Goal: Ask a question

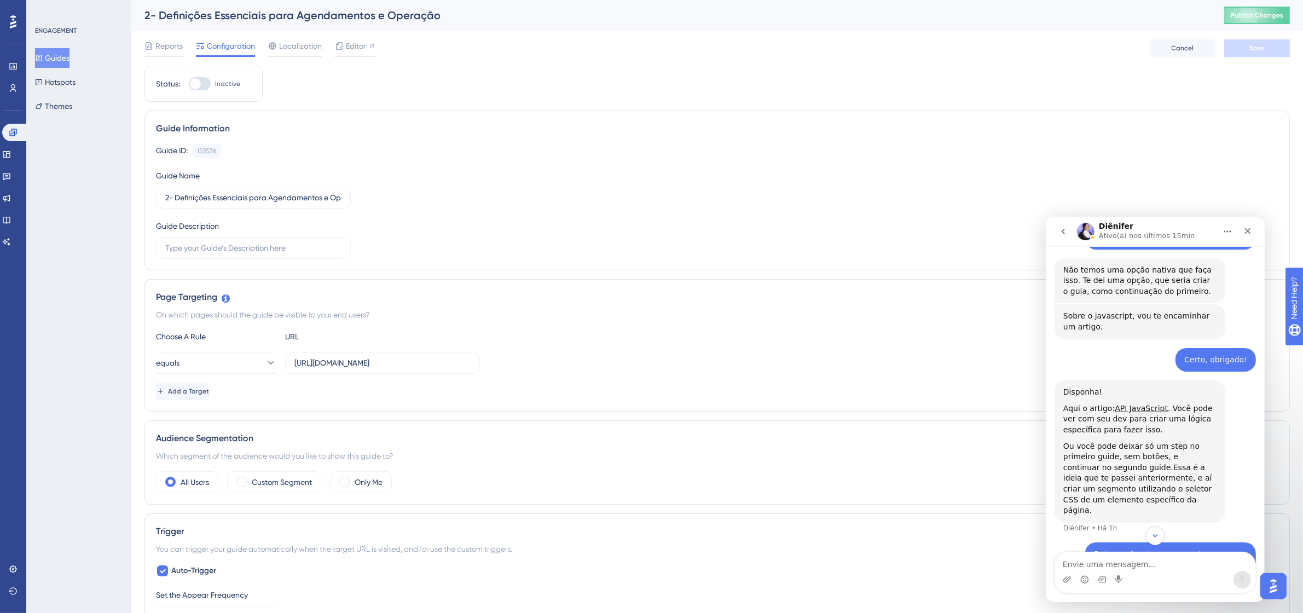
scroll to position [1713, 0]
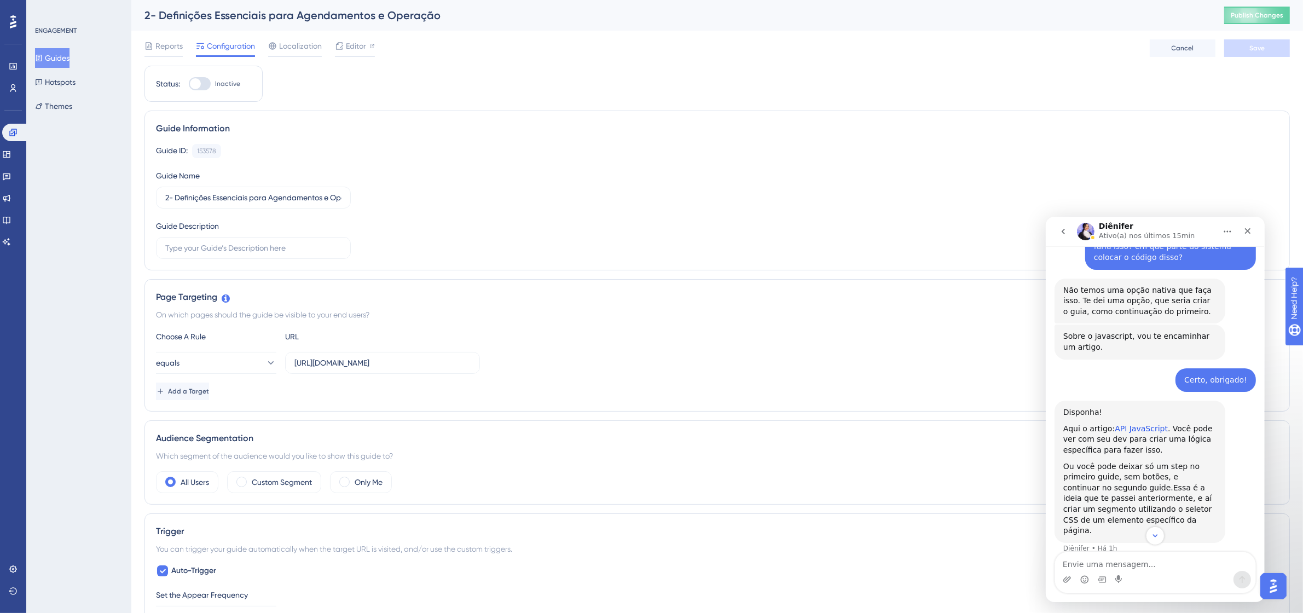
click at [1138, 424] on link "API JavaScript" at bounding box center [1140, 428] width 53 height 9
click at [1093, 423] on div "Aqui o artigo: API JavaScript . Você pode ver com seu dev para criar uma lógica…" at bounding box center [1139, 439] width 153 height 32
click at [1114, 423] on div "Aqui o artigo: API JavaScript . Você pode ver com seu dev para criar uma lógica…" at bounding box center [1139, 439] width 153 height 32
click at [1127, 455] on div "Diênifer diz…" at bounding box center [1139, 457] width 153 height 5
click at [1128, 424] on link "API JavaScript" at bounding box center [1140, 428] width 53 height 9
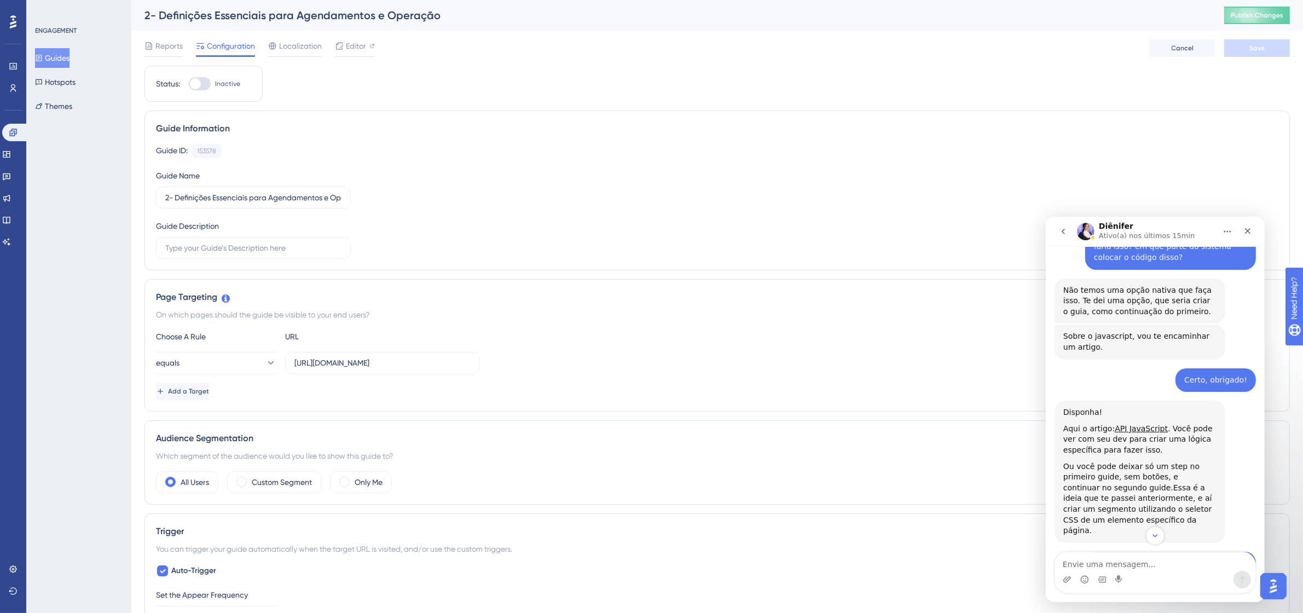
click at [1279, 586] on img "Open AI Assistant Launcher" at bounding box center [1273, 586] width 20 height 20
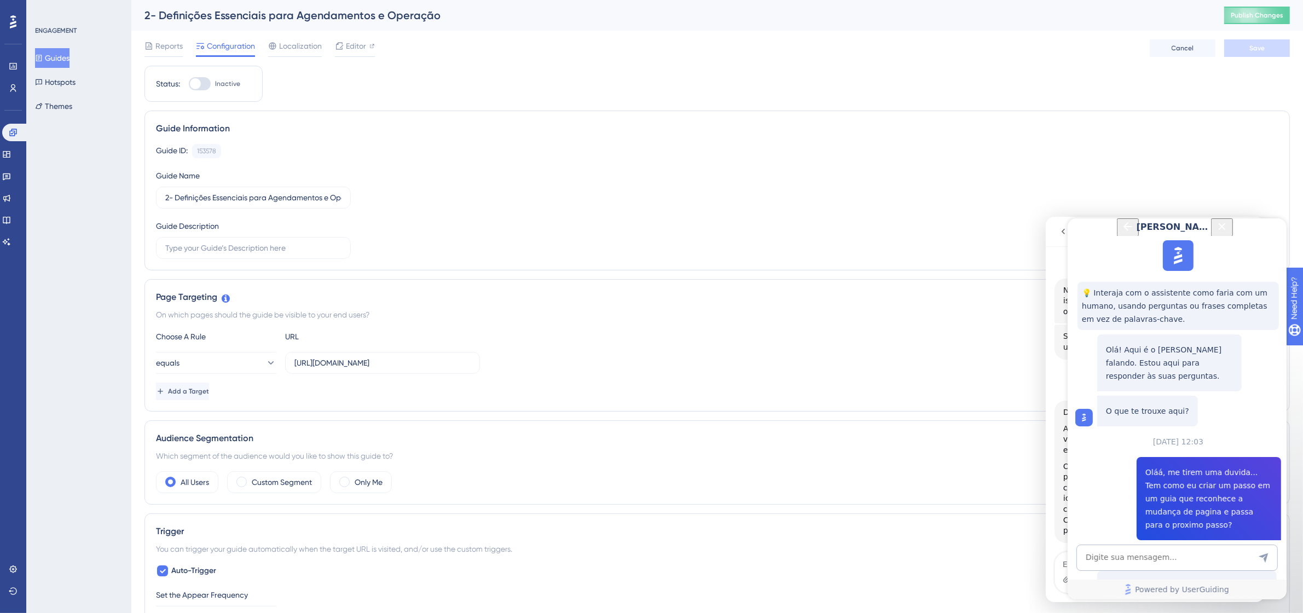
scroll to position [413, 0]
click at [1183, 560] on textarea "AI Assistant Text Input" at bounding box center [1176, 557] width 201 height 26
type textarea "Como conectar a API"
click at [1121, 229] on icon "Back Button" at bounding box center [1127, 225] width 13 height 13
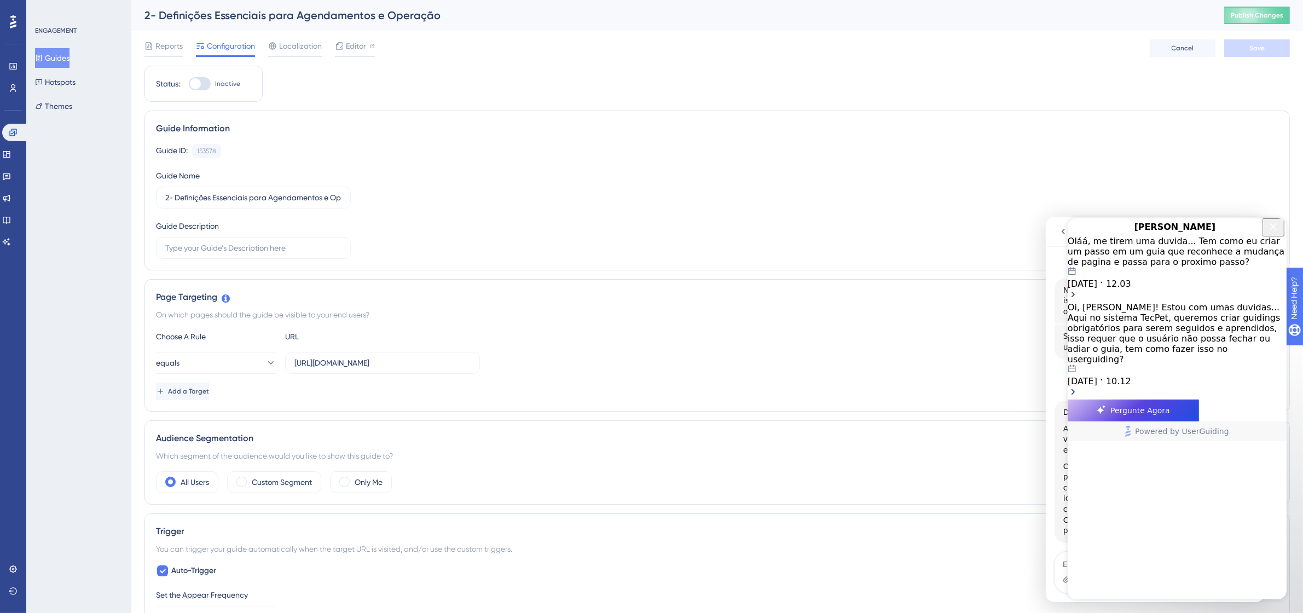
click at [1224, 267] on div "Oláá, me tirem uma duvida... Tem como eu criar um passo em um guia que reconhec…" at bounding box center [1176, 250] width 219 height 31
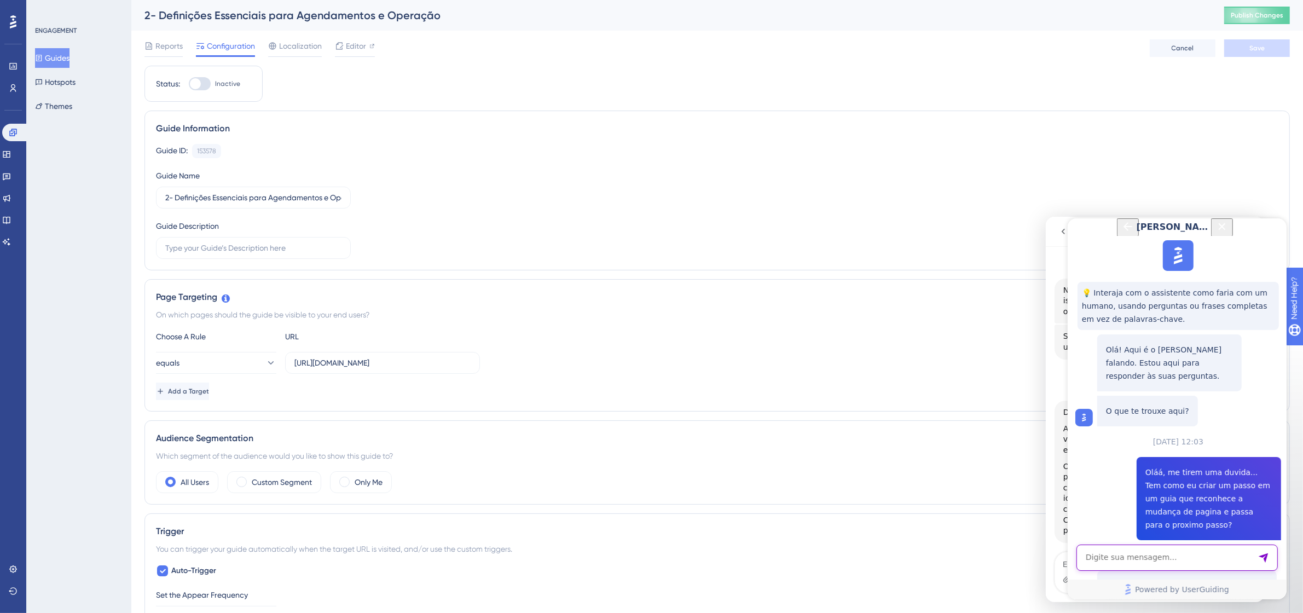
click at [1204, 565] on textarea "AI Assistant Text Input" at bounding box center [1176, 557] width 201 height 26
click at [1228, 230] on icon "Close Button" at bounding box center [1221, 225] width 13 height 13
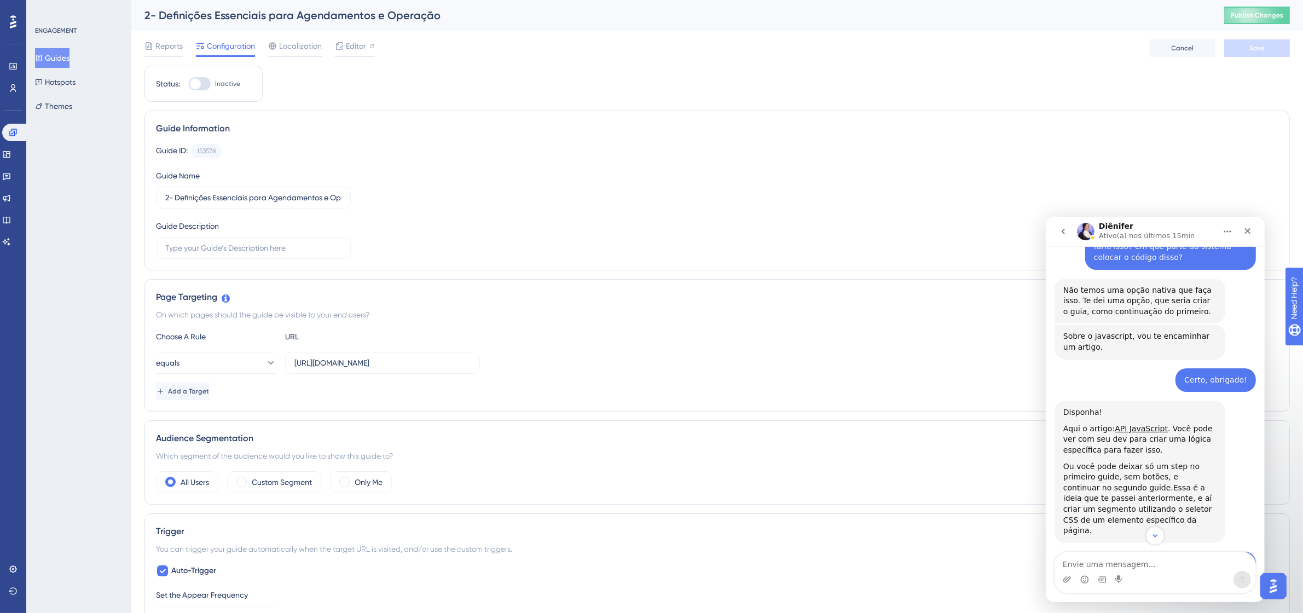
scroll to position [0, 0]
click at [1269, 592] on img "Open AI Assistant Launcher" at bounding box center [1273, 586] width 20 height 20
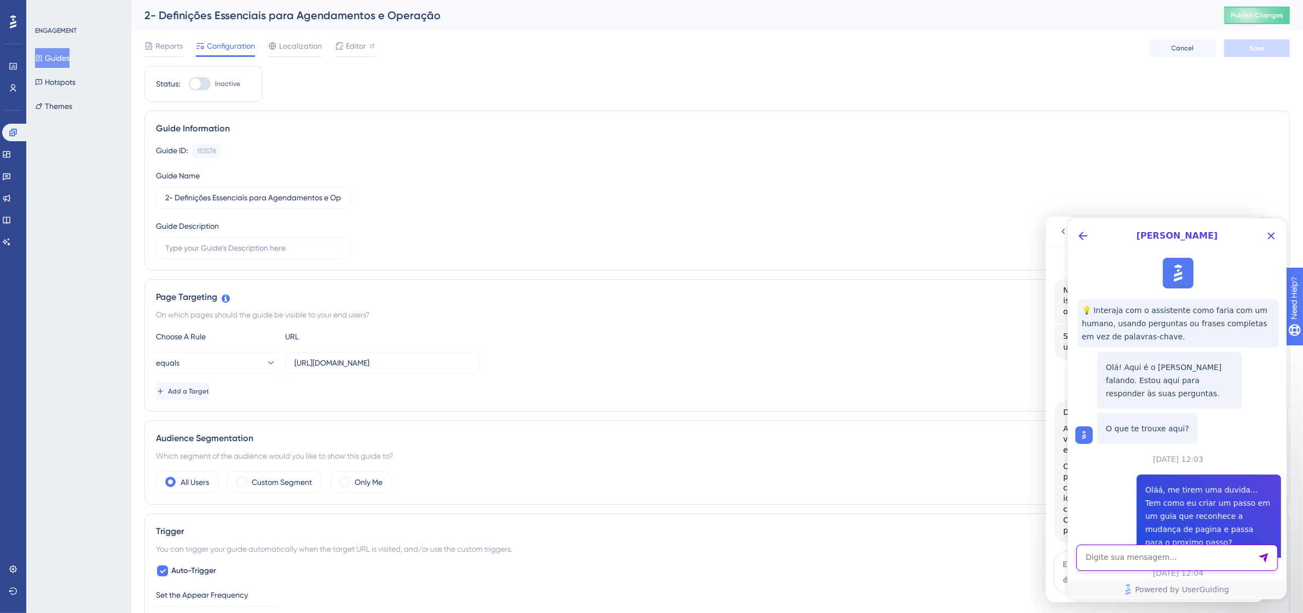
click at [1174, 557] on textarea "AI Assistant Text Input" at bounding box center [1176, 557] width 201 height 26
type textarea "Como usar a API Javascript"
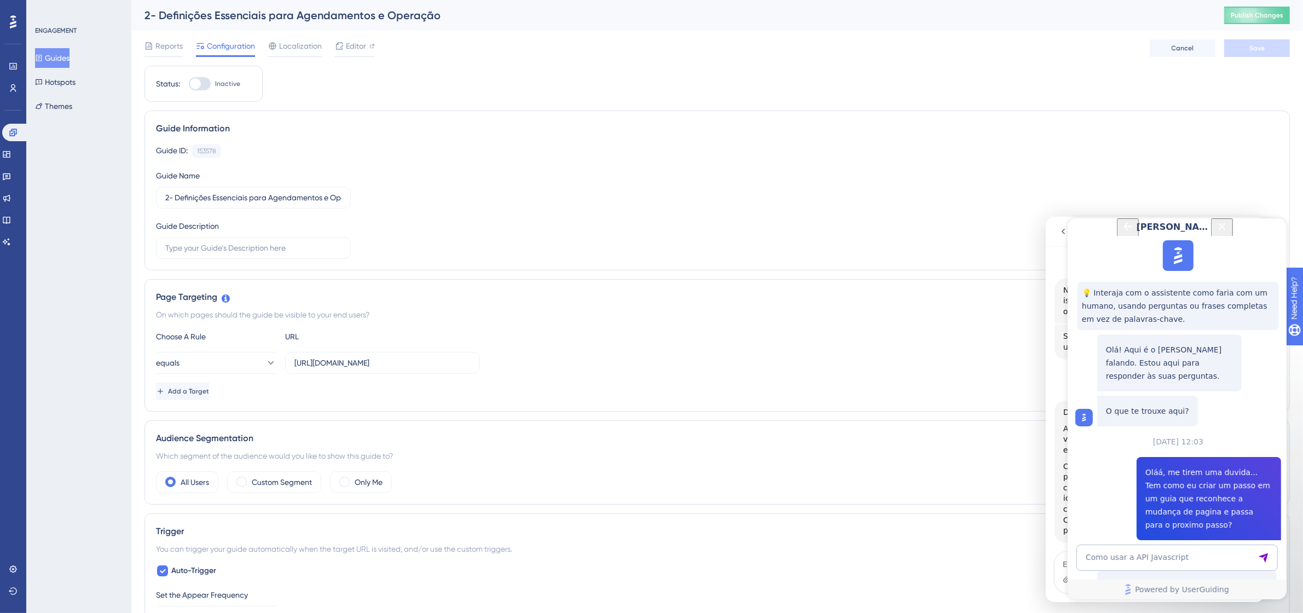
scroll to position [851, 0]
drag, startPoint x: 1193, startPoint y: 493, endPoint x: 1103, endPoint y: 367, distance: 154.6
click at [1059, 551] on div "Deixa eu fazer uma pergunta, se eu colocar um ultimo Step com um botão direcion…" at bounding box center [1154, 583] width 201 height 65
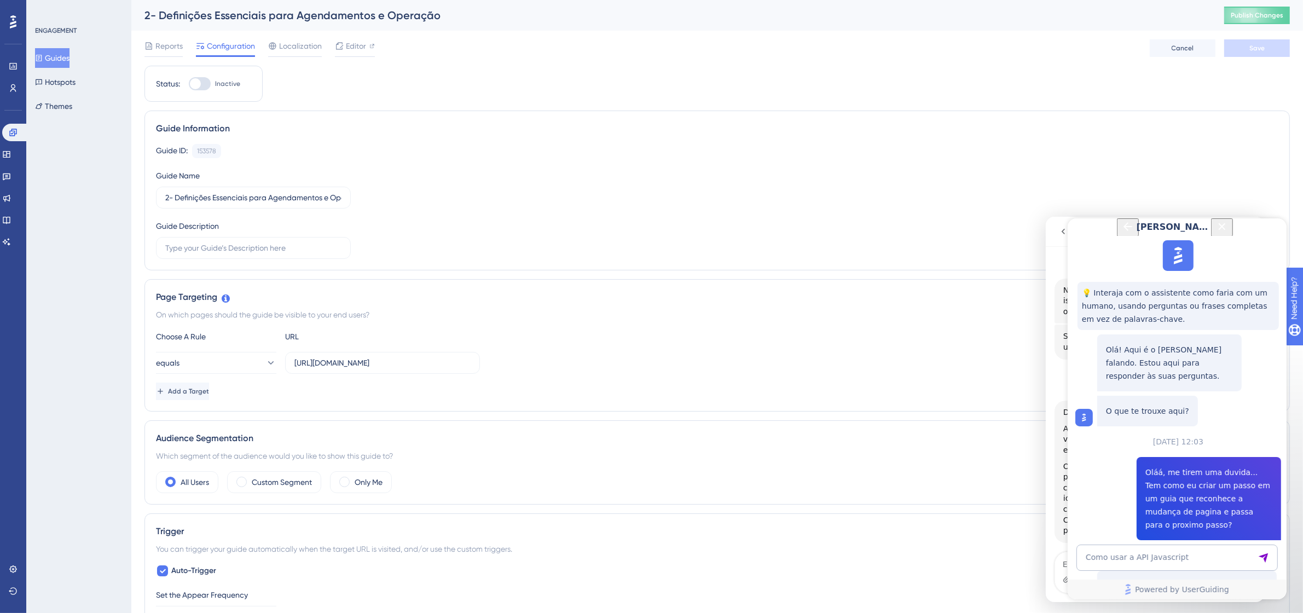
click at [1117, 236] on button "Back Button" at bounding box center [1128, 227] width 22 height 18
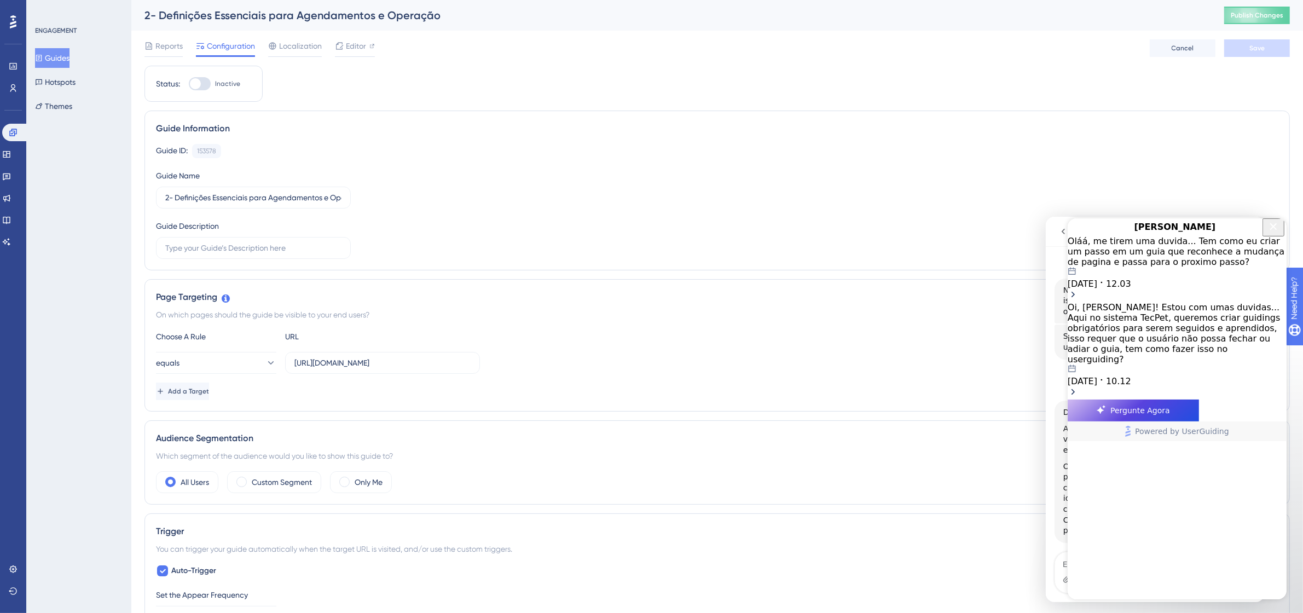
click at [1271, 233] on icon "Close Button" at bounding box center [1272, 225] width 13 height 13
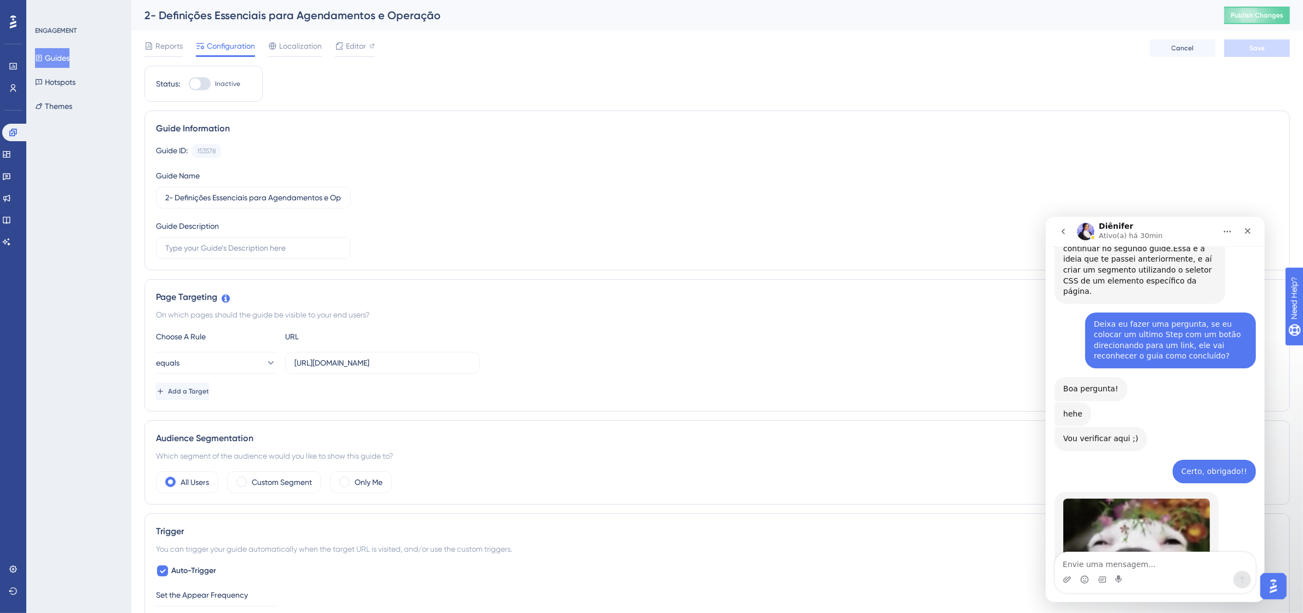
scroll to position [1976, 0]
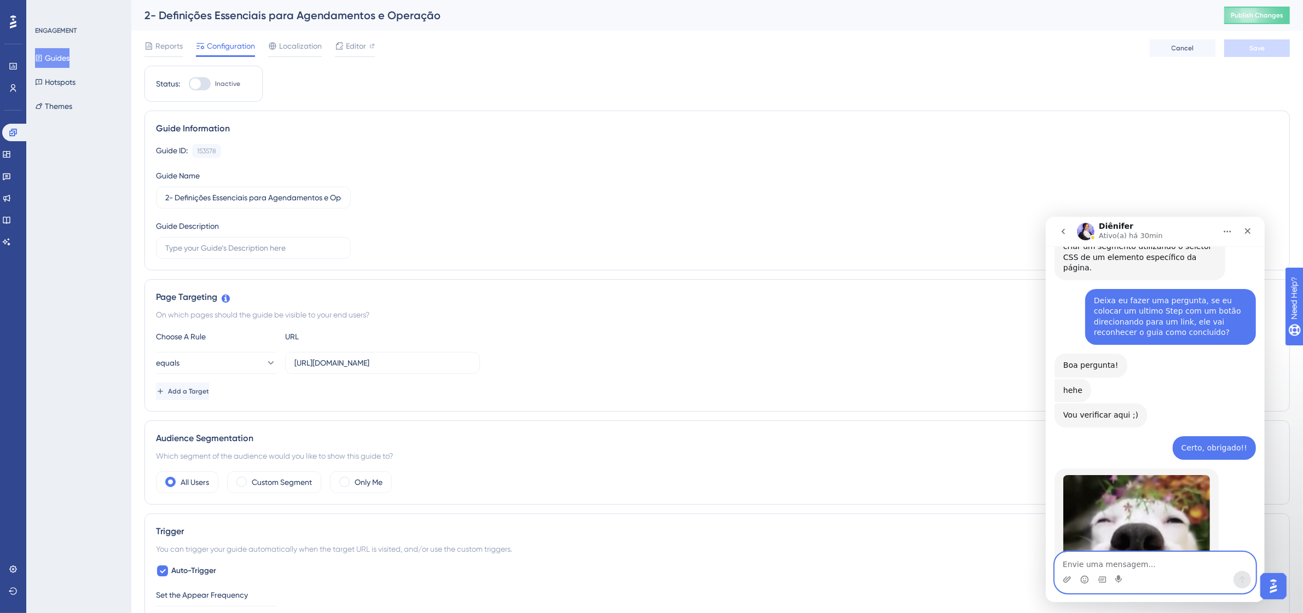
click at [1125, 554] on textarea "Envie uma mensagem..." at bounding box center [1155, 561] width 200 height 19
type textarea "E"
type textarea "M"
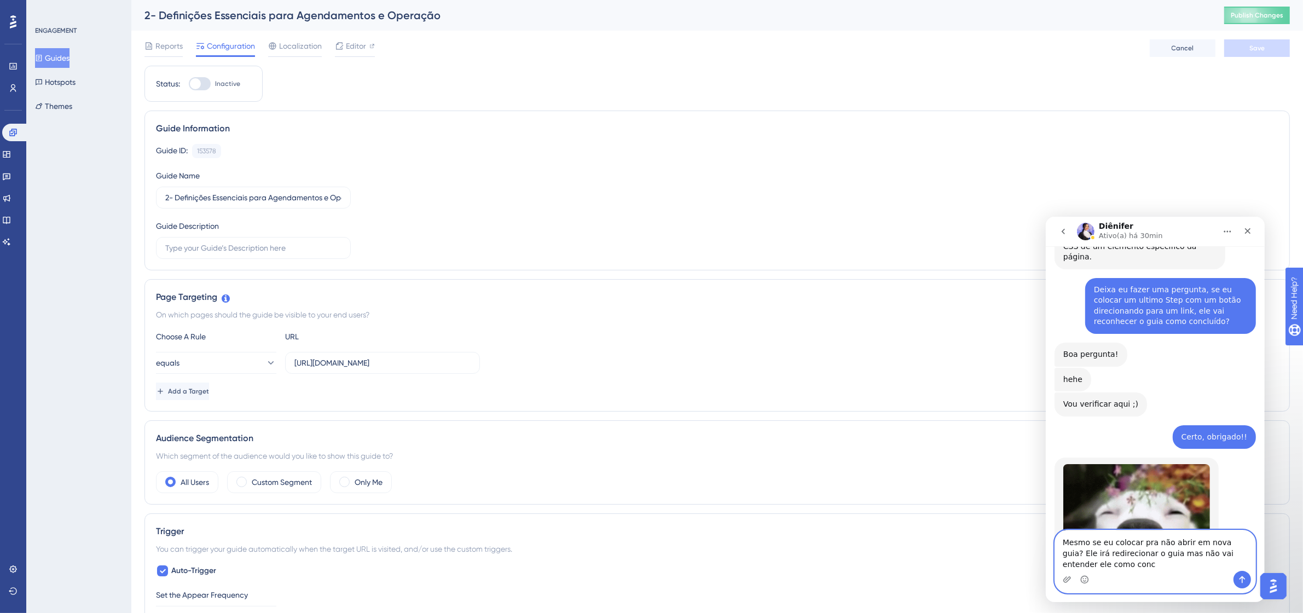
scroll to position [1998, 0]
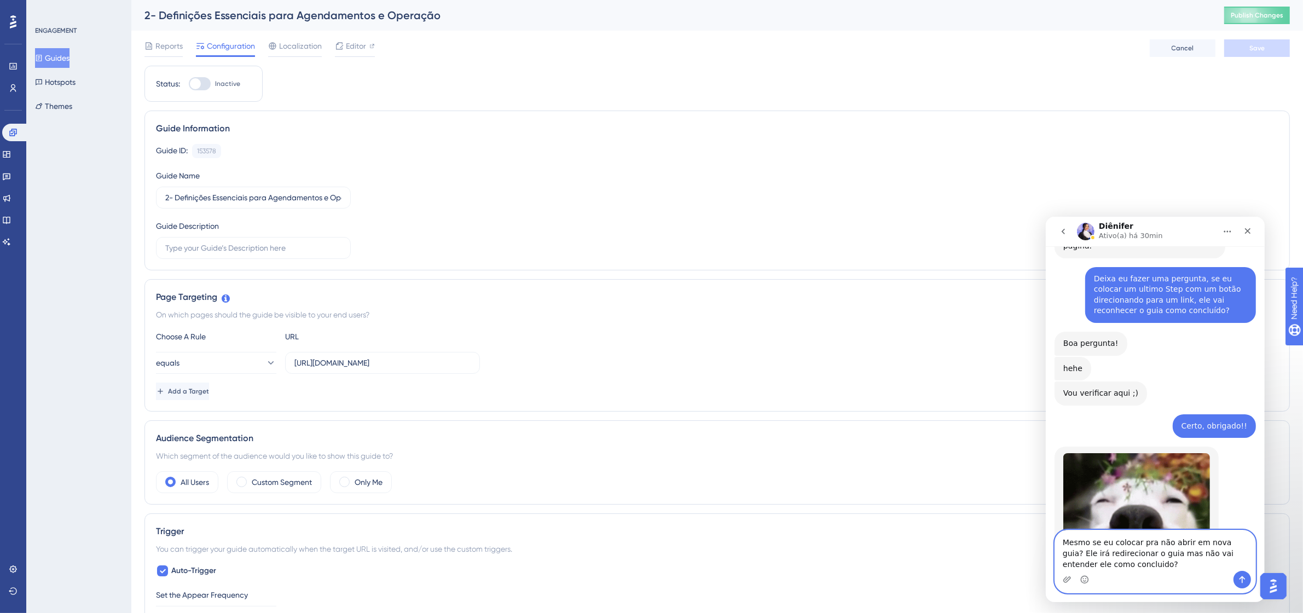
click at [1232, 545] on textarea "Mesmo se eu colocar pra não abrir em nova guia? Ele irá redirecionar o guia mas…" at bounding box center [1155, 550] width 200 height 41
type textarea "Mesmo se eu colocar pra não abrir em nova guia? Ele irá redirecionar o guia mas…"
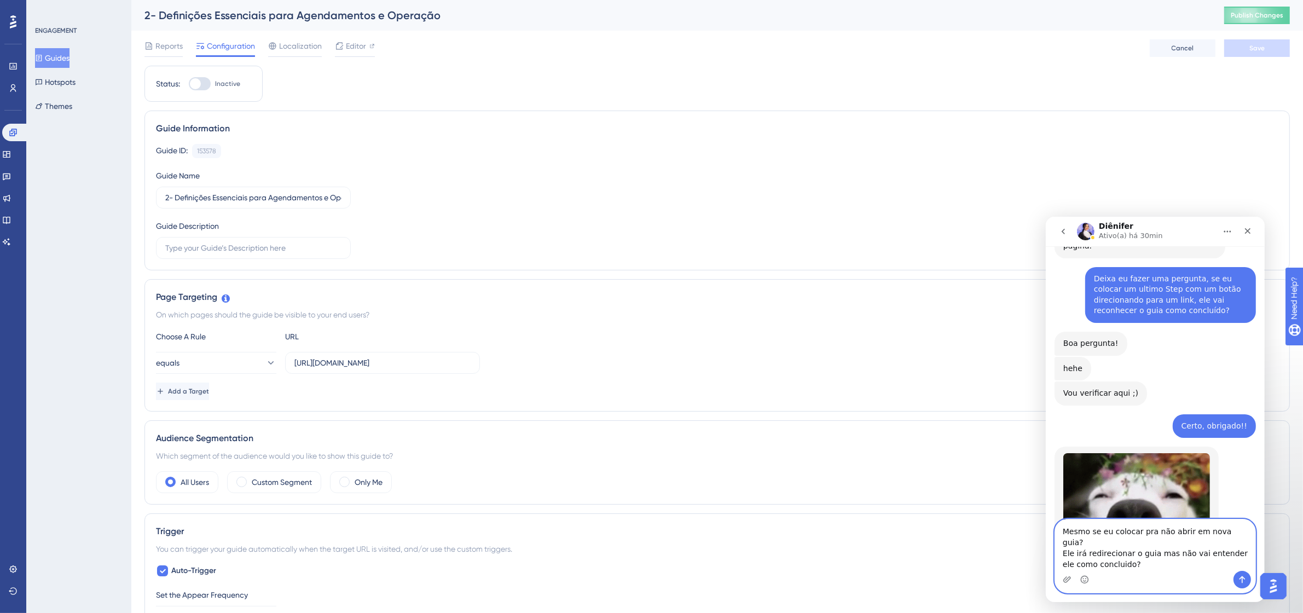
click at [1126, 563] on textarea "Mesmo se eu colocar pra não abrir em nova guia? Ele irá redirecionar o guia mas…" at bounding box center [1155, 544] width 200 height 51
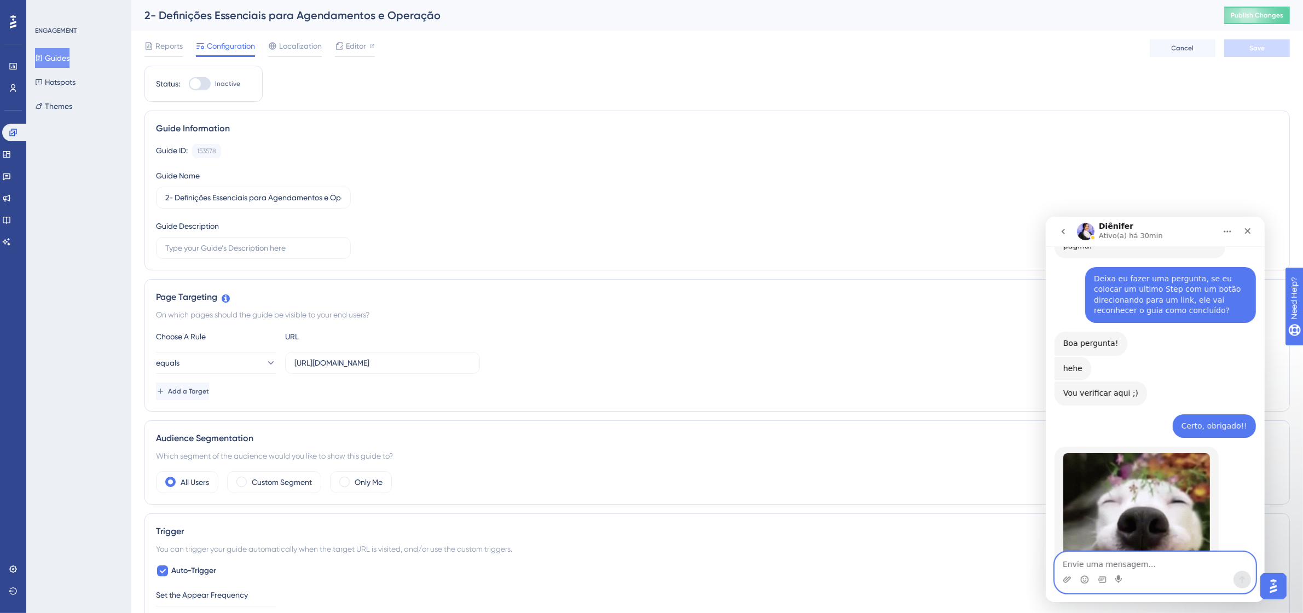
scroll to position [2040, 0]
